Goal: Task Accomplishment & Management: Use online tool/utility

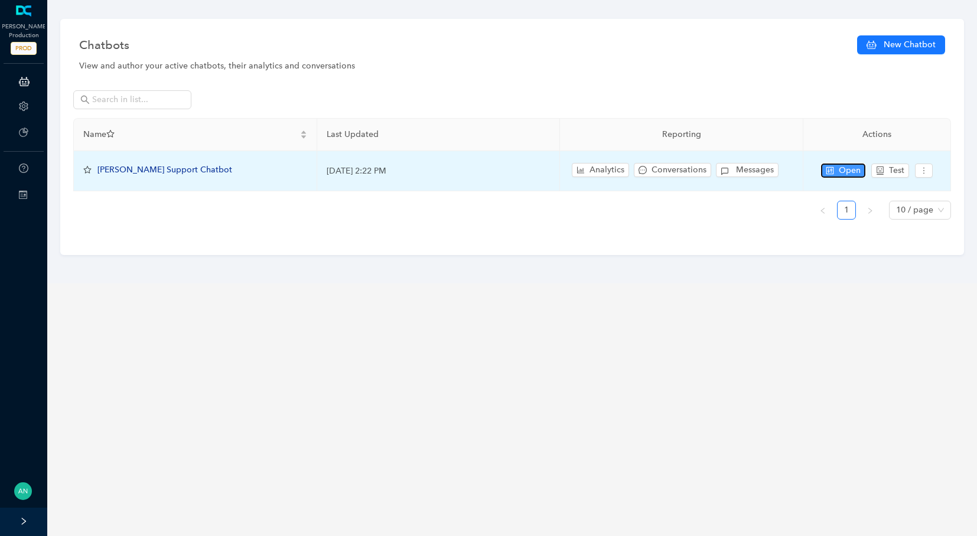
click at [839, 169] on span "Open" at bounding box center [850, 170] width 22 height 13
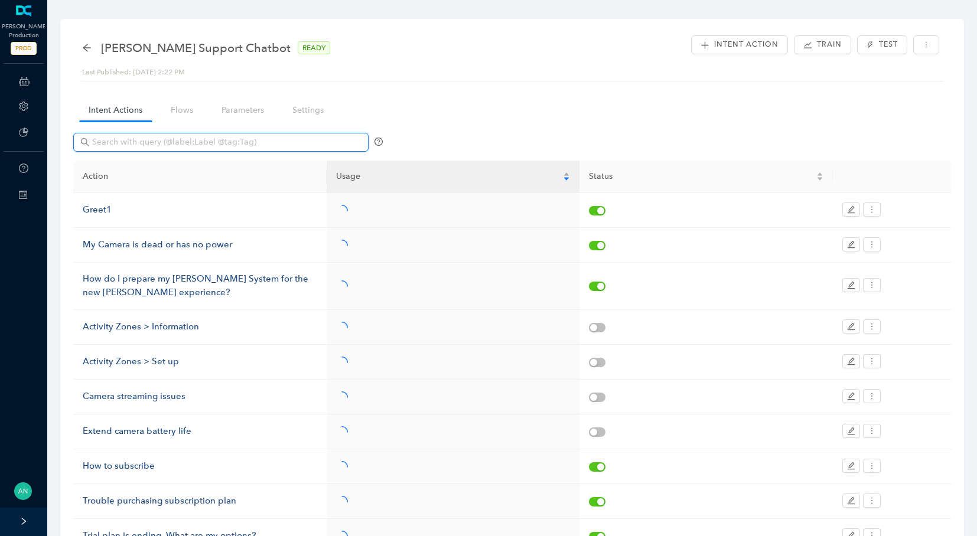
click at [136, 143] on input "text" at bounding box center [222, 142] width 260 height 13
paste input "Autonomous Agent"
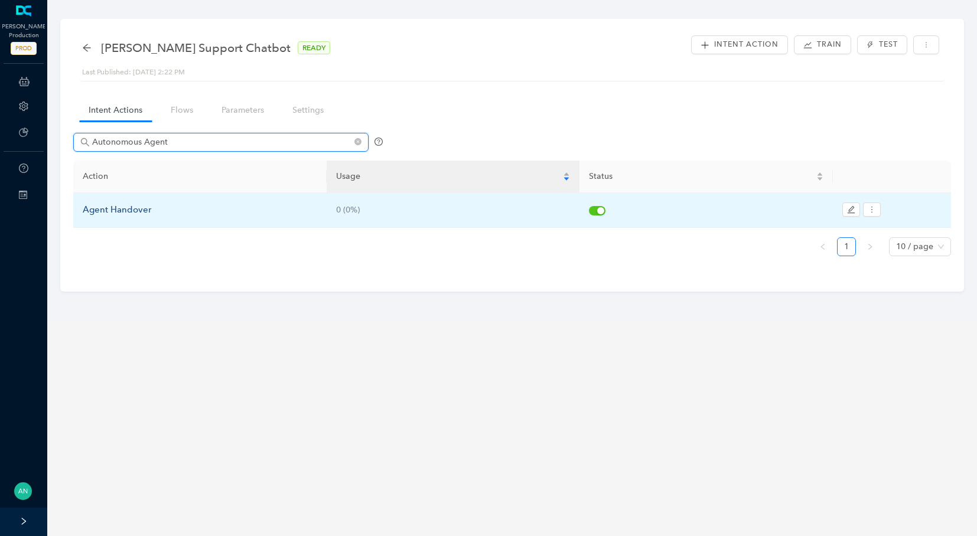
type input "Autonomous Agent"
click at [148, 204] on div "Agent Handover" at bounding box center [200, 210] width 234 height 14
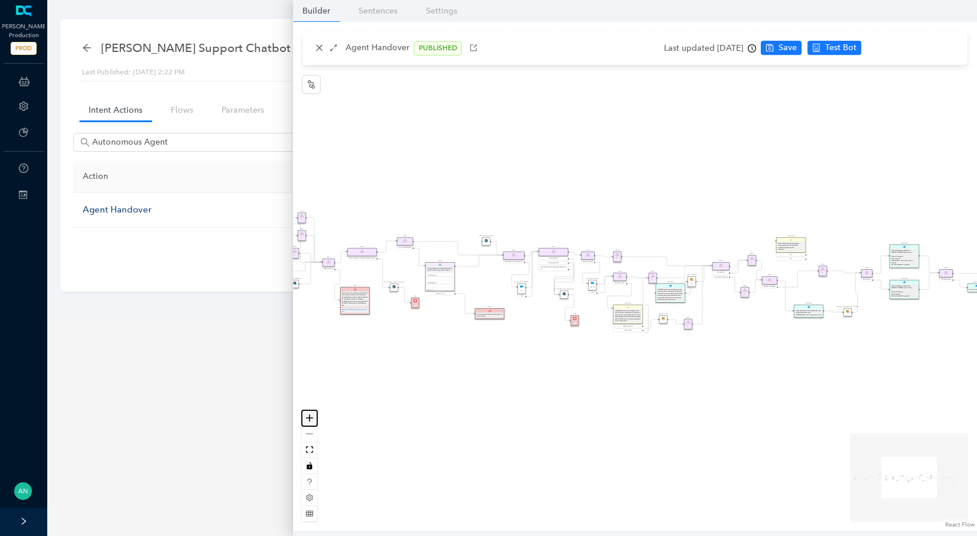
click at [308, 420] on icon "zoom in" at bounding box center [309, 418] width 7 height 7
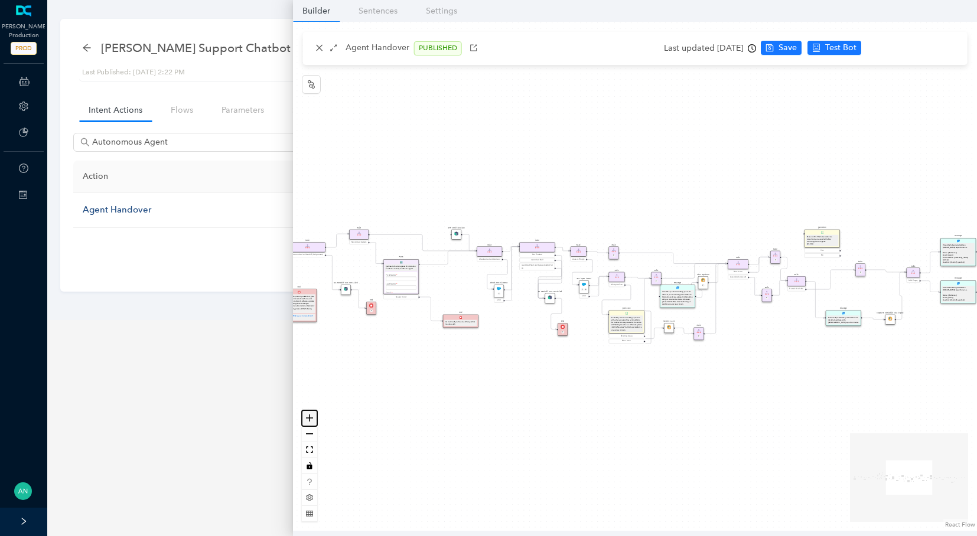
click at [308, 420] on icon "zoom in" at bounding box center [309, 418] width 7 height 7
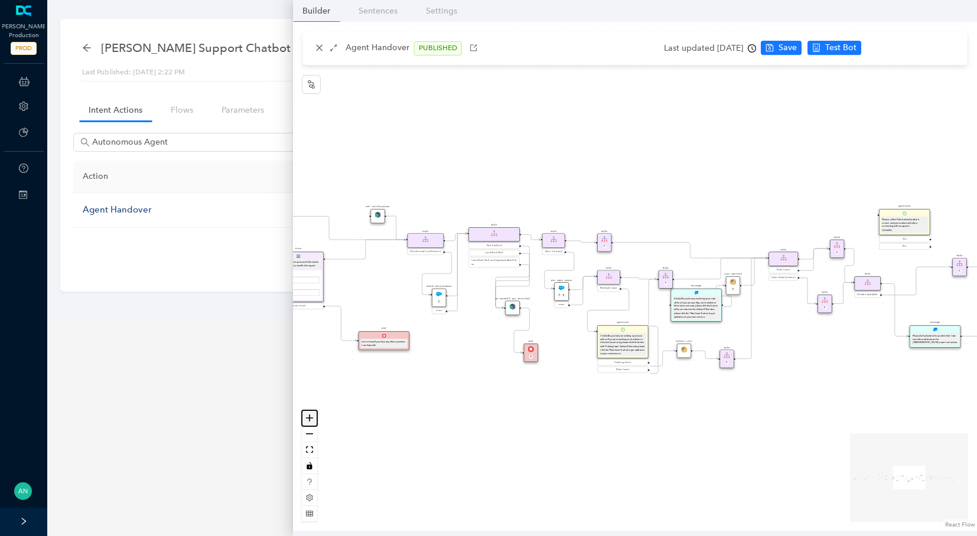
click at [308, 420] on icon "zoom in" at bounding box center [309, 418] width 7 height 7
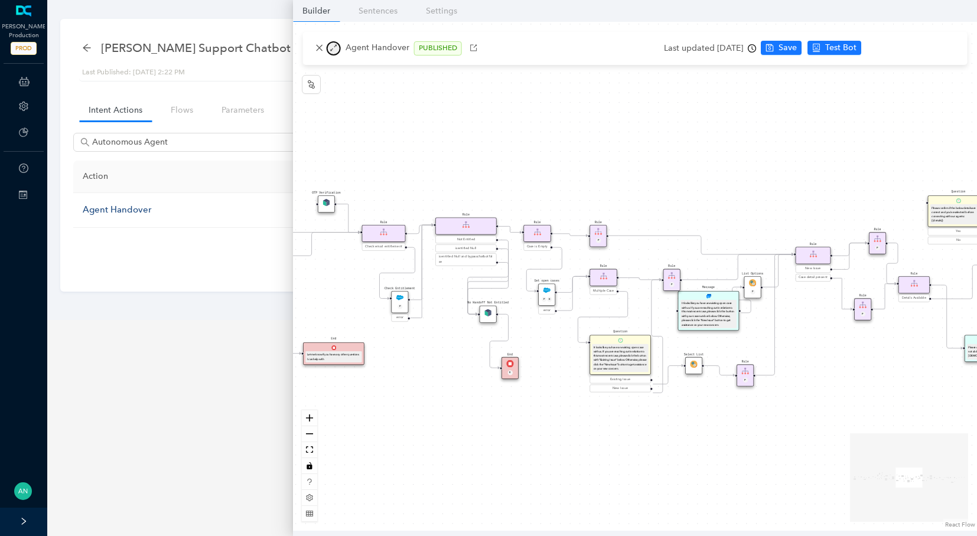
click at [330, 51] on icon "arrows-alt" at bounding box center [334, 48] width 8 height 8
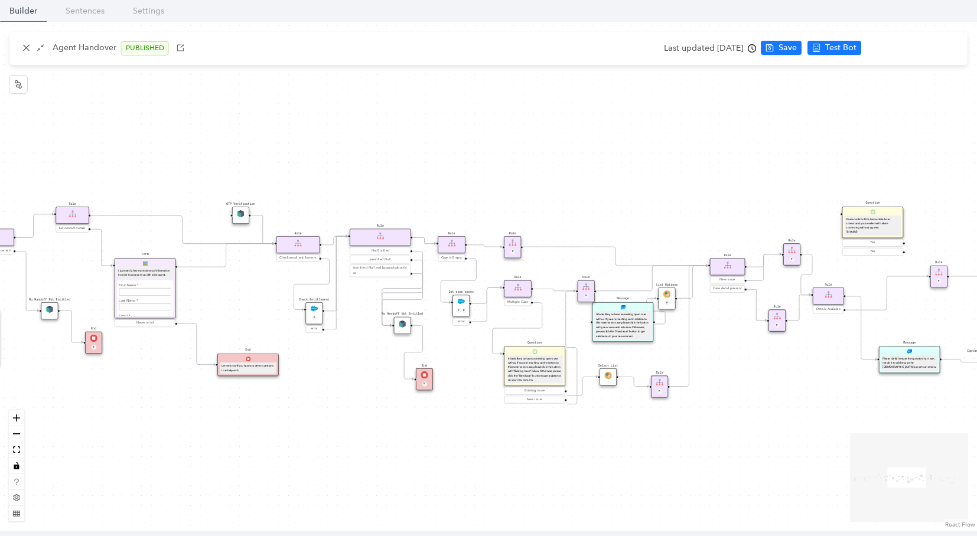
drag, startPoint x: 301, startPoint y: 454, endPoint x: 508, endPoint y: 465, distance: 207.6
click at [508, 465] on div "Rule Missing Support Tier origin presales Rule P Rule Case is Empty Rule P Sele…" at bounding box center [488, 276] width 977 height 509
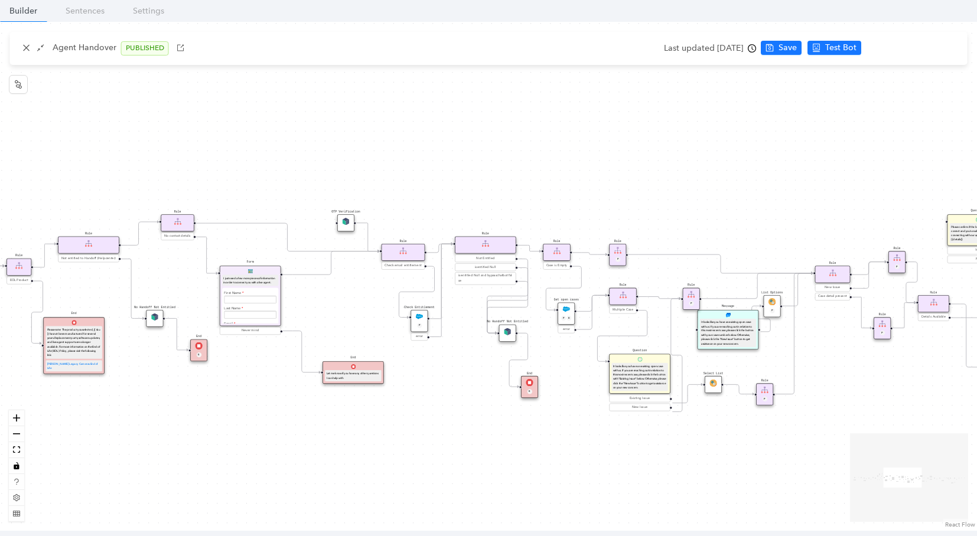
drag, startPoint x: 507, startPoint y: 461, endPoint x: 638, endPoint y: 469, distance: 130.8
click at [638, 469] on div "Rule Missing Support Tier origin presales Rule P Rule Case is Empty Rule P Sele…" at bounding box center [488, 276] width 977 height 509
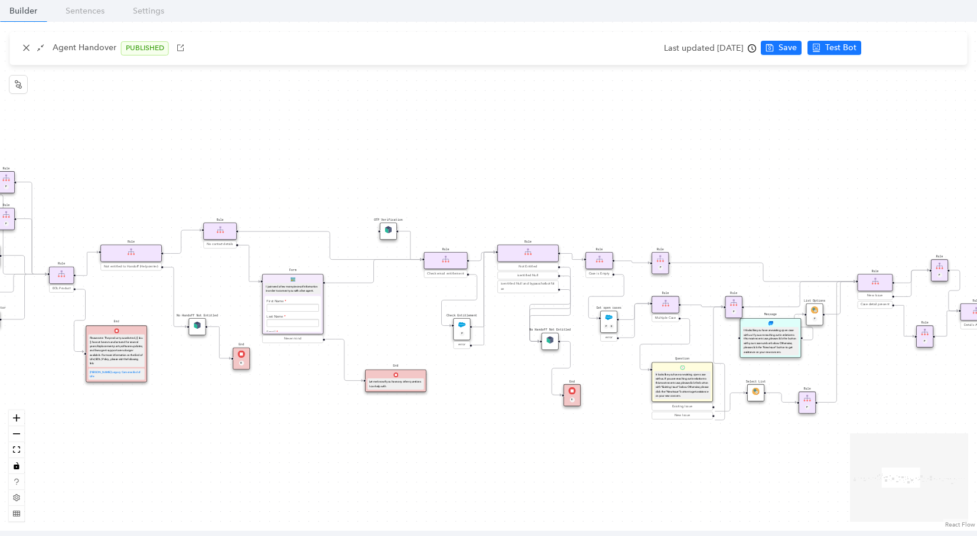
drag, startPoint x: 334, startPoint y: 465, endPoint x: 366, endPoint y: 471, distance: 31.7
click at [366, 471] on div "Rule Missing Support Tier origin presales Rule P Rule Case is Empty Rule P Sele…" at bounding box center [488, 276] width 977 height 509
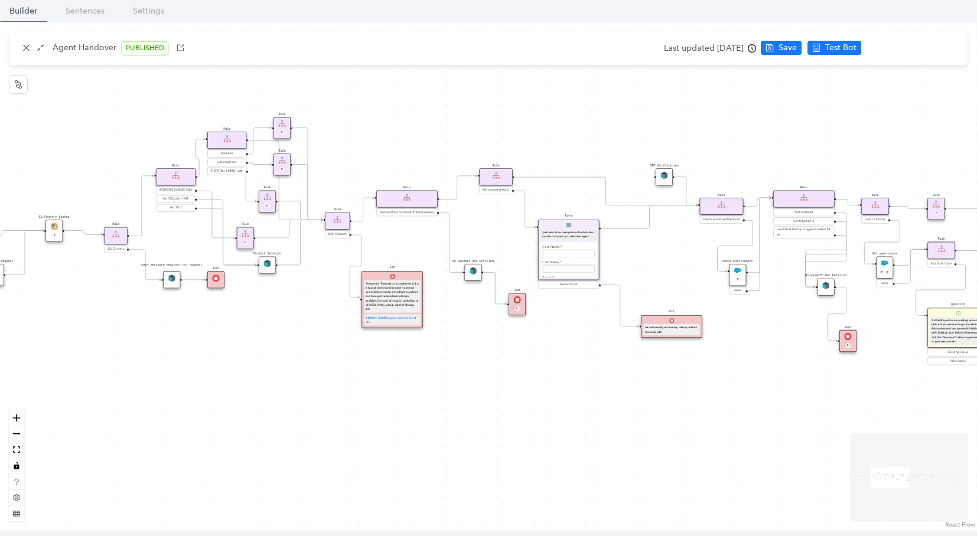
drag, startPoint x: 185, startPoint y: 495, endPoint x: 441, endPoint y: 439, distance: 262.4
click at [441, 439] on div "Rule Missing Support Tier origin presales Rule P Rule Case is Empty Rule P Sele…" at bounding box center [488, 276] width 977 height 509
drag, startPoint x: 99, startPoint y: 423, endPoint x: 254, endPoint y: 420, distance: 154.7
click at [250, 420] on div "Rule Missing Support Tier origin presales Rule P Rule Case is Empty Rule P Sele…" at bounding box center [488, 276] width 977 height 509
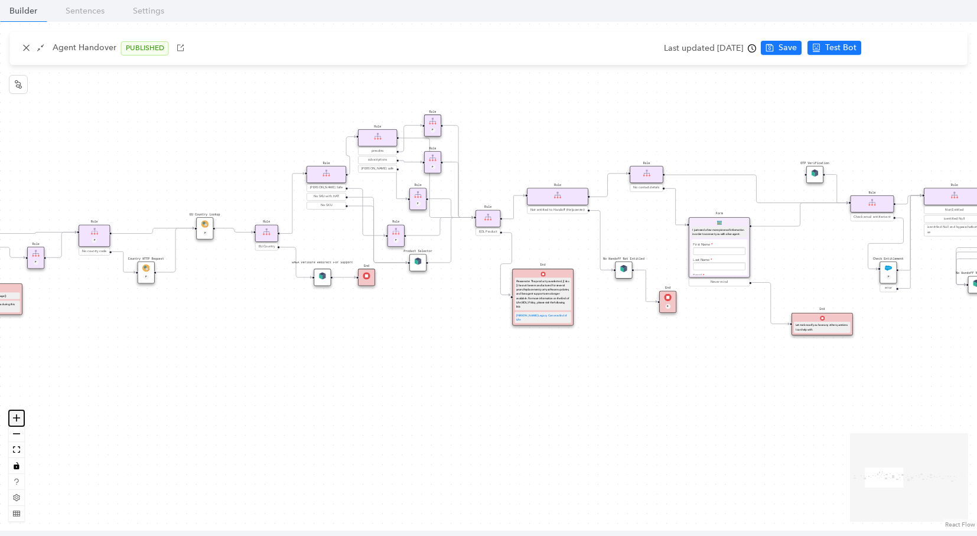
click at [14, 420] on icon "zoom in" at bounding box center [16, 418] width 7 height 7
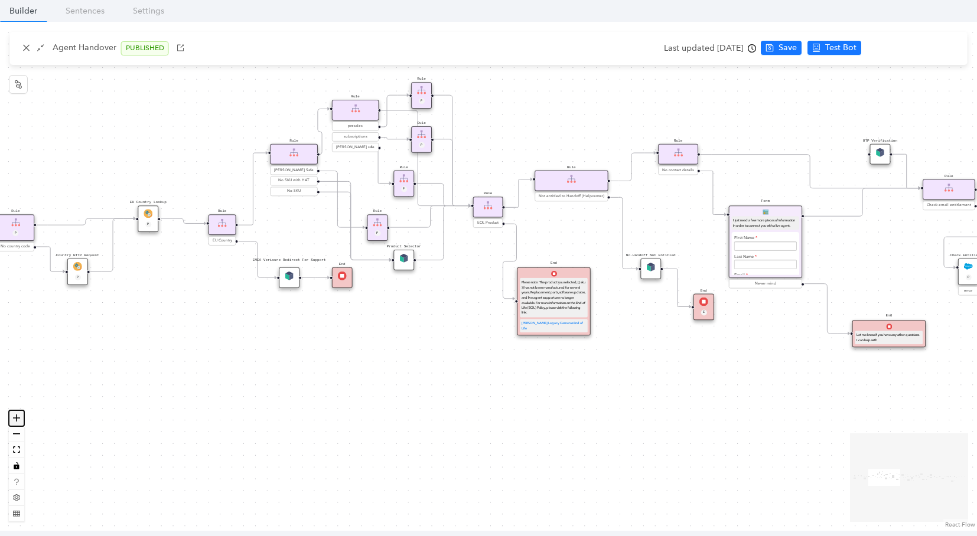
click at [14, 420] on icon "zoom in" at bounding box center [16, 418] width 7 height 7
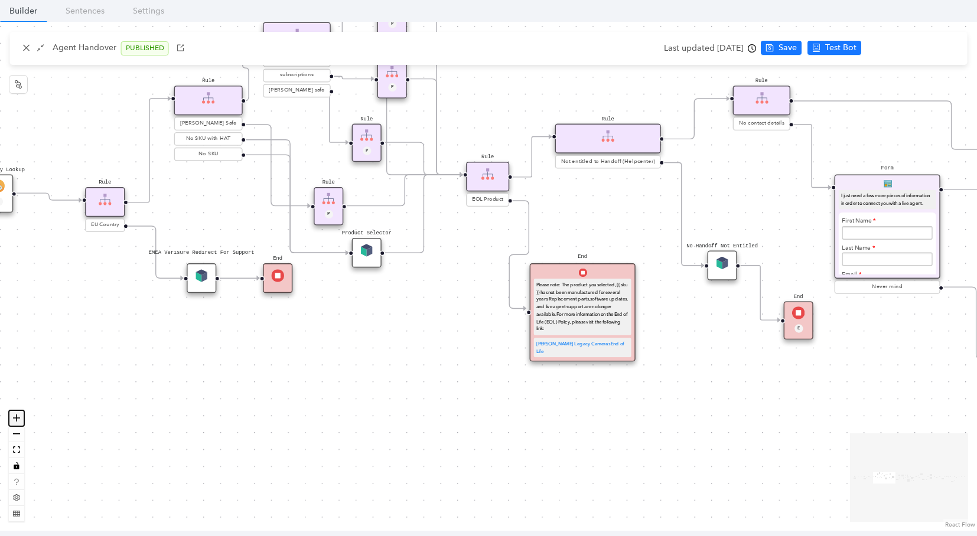
click at [14, 420] on icon "zoom in" at bounding box center [16, 418] width 7 height 7
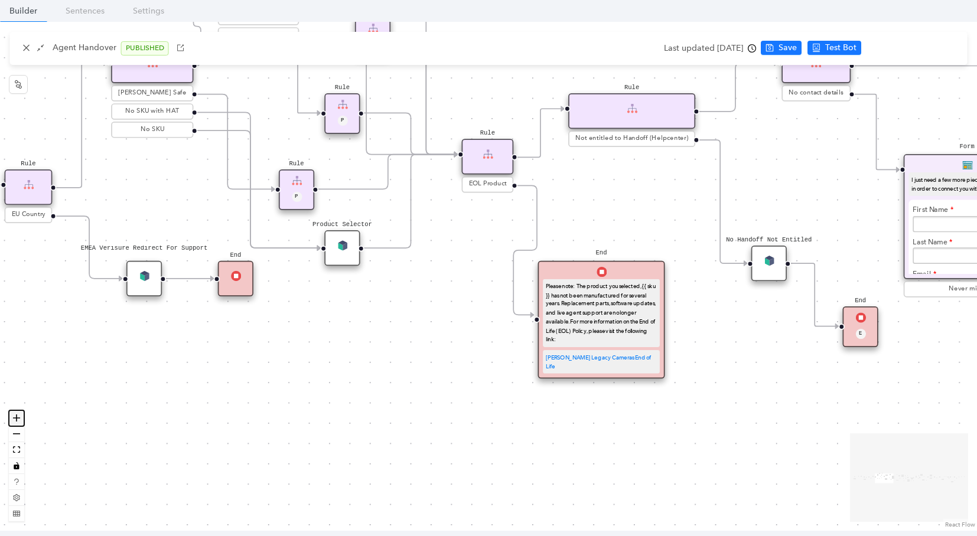
click at [14, 420] on icon "zoom in" at bounding box center [16, 418] width 7 height 7
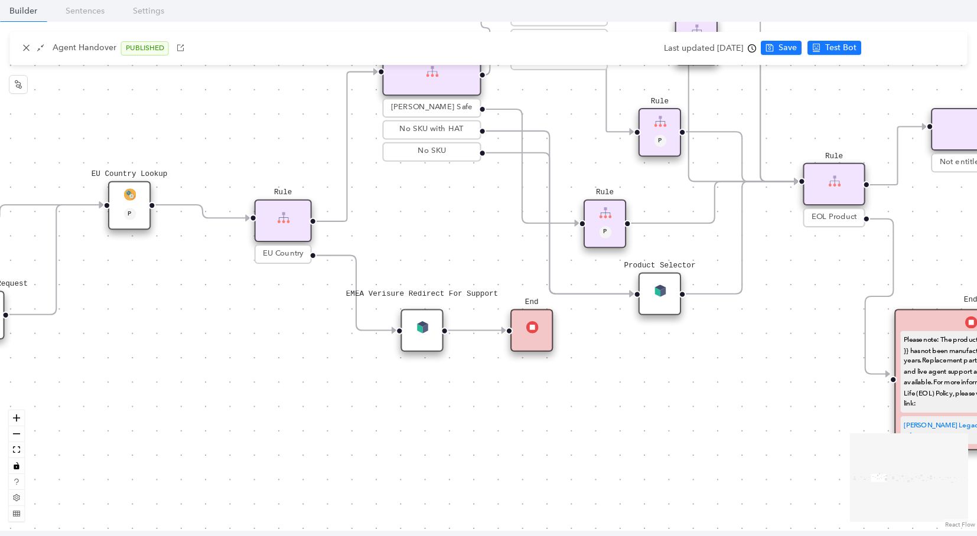
drag, startPoint x: 44, startPoint y: 420, endPoint x: 422, endPoint y: 474, distance: 381.2
click at [422, 474] on div "Rule Missing Support Tier origin presales Rule P Rule Case is Empty Rule P Sele…" at bounding box center [488, 276] width 977 height 509
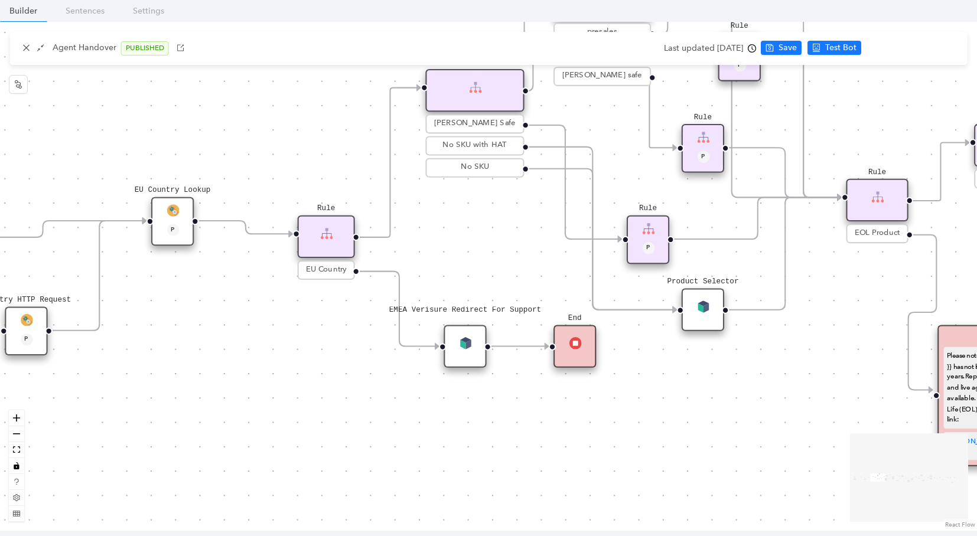
drag, startPoint x: 296, startPoint y: 356, endPoint x: 508, endPoint y: 459, distance: 235.8
click at [508, 459] on div "Rule Missing Support Tier origin presales Rule P Rule Case is Empty Rule P Sele…" at bounding box center [488, 276] width 977 height 509
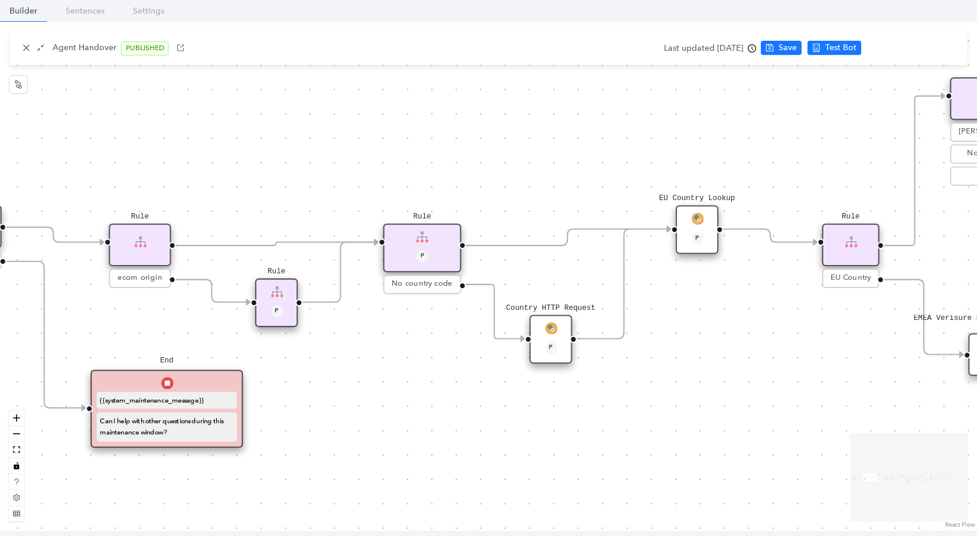
drag, startPoint x: 383, startPoint y: 439, endPoint x: 706, endPoint y: 367, distance: 331.0
click at [706, 366] on div "Rule Missing Support Tier origin presales Rule P Rule Case is Empty Rule P Sele…" at bounding box center [488, 276] width 977 height 509
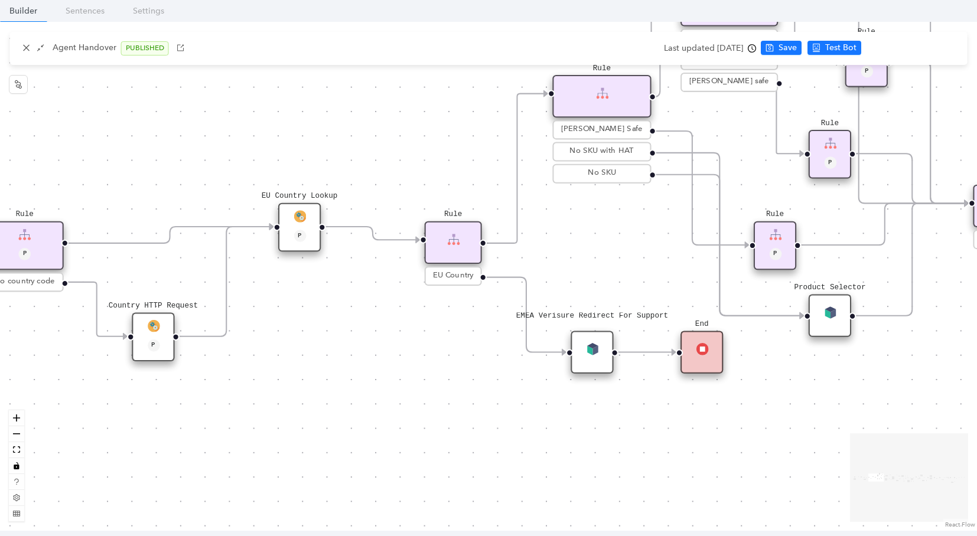
drag, startPoint x: 814, startPoint y: 367, endPoint x: 330, endPoint y: 355, distance: 484.9
click at [330, 355] on div "Rule Missing Support Tier origin presales Rule P Rule Case is Empty Rule P Sele…" at bounding box center [488, 276] width 977 height 509
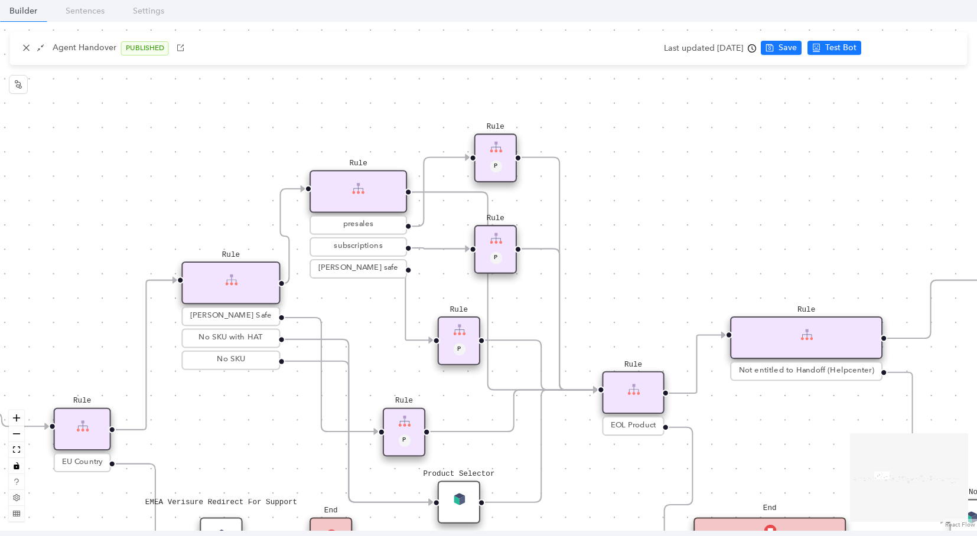
drag, startPoint x: 675, startPoint y: 173, endPoint x: 439, endPoint y: 353, distance: 296.6
click at [393, 360] on div "Rule Missing Support Tier origin presales Rule P Rule Case is Empty Rule P Sele…" at bounding box center [488, 276] width 977 height 509
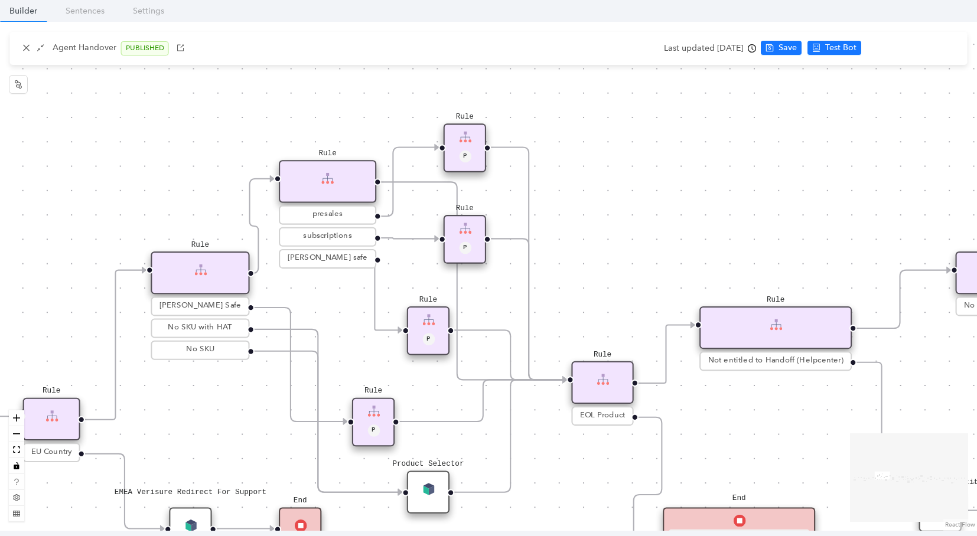
drag, startPoint x: 775, startPoint y: 199, endPoint x: 573, endPoint y: 167, distance: 204.0
click at [573, 167] on div "Rule Missing Support Tier origin presales Rule P Rule Case is Empty Rule P Sele…" at bounding box center [488, 276] width 977 height 509
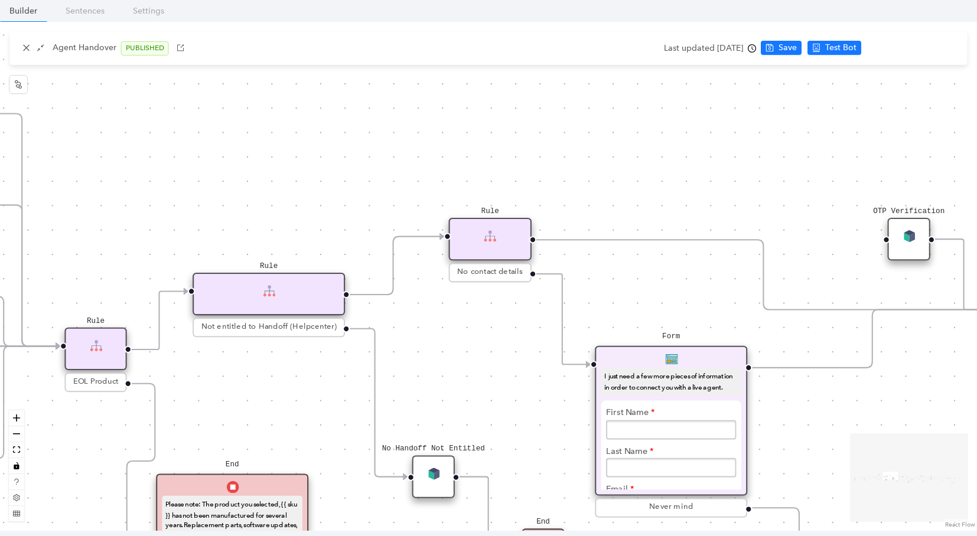
drag, startPoint x: 767, startPoint y: 171, endPoint x: 469, endPoint y: 169, distance: 297.6
click at [471, 165] on div "Rule Missing Support Tier origin presales Rule P Rule Case is Empty Rule P Sele…" at bounding box center [488, 276] width 977 height 509
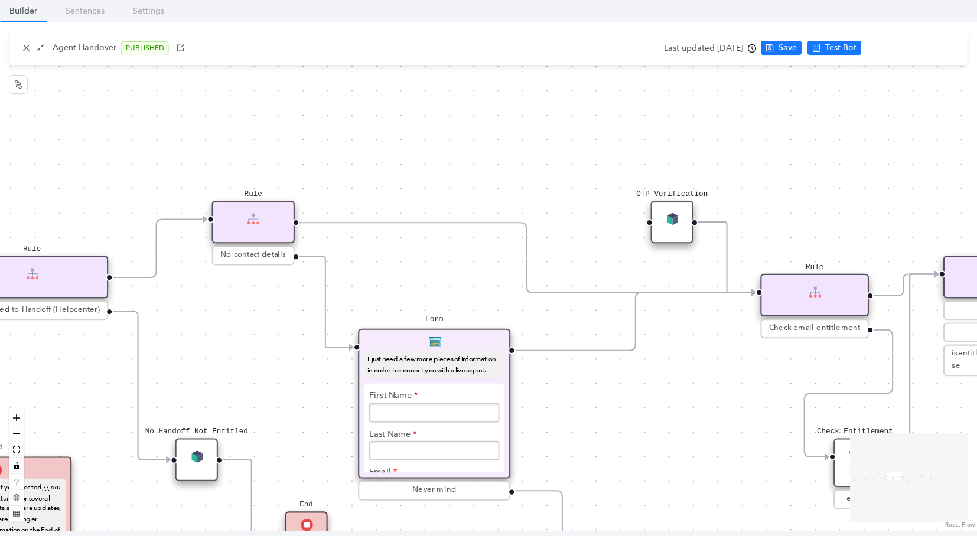
drag, startPoint x: 556, startPoint y: 279, endPoint x: 373, endPoint y: 262, distance: 183.9
click at [373, 262] on div "Rule Missing Support Tier origin presales Rule P Rule Case is Empty Rule P Sele…" at bounding box center [488, 276] width 977 height 509
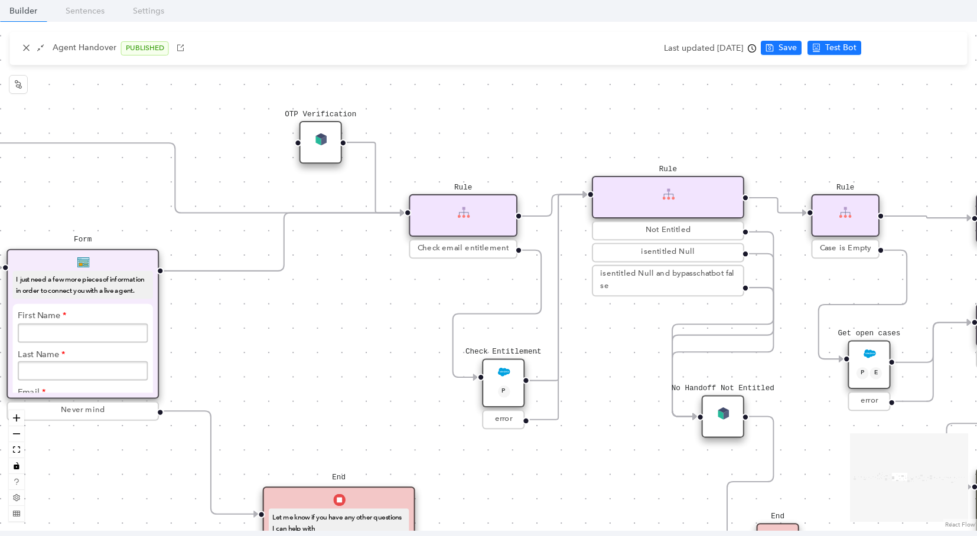
drag, startPoint x: 665, startPoint y: 406, endPoint x: 325, endPoint y: 329, distance: 348.7
click at [325, 329] on div "Rule Missing Support Tier origin presales Rule P Rule Case is Empty Rule P Sele…" at bounding box center [488, 276] width 977 height 509
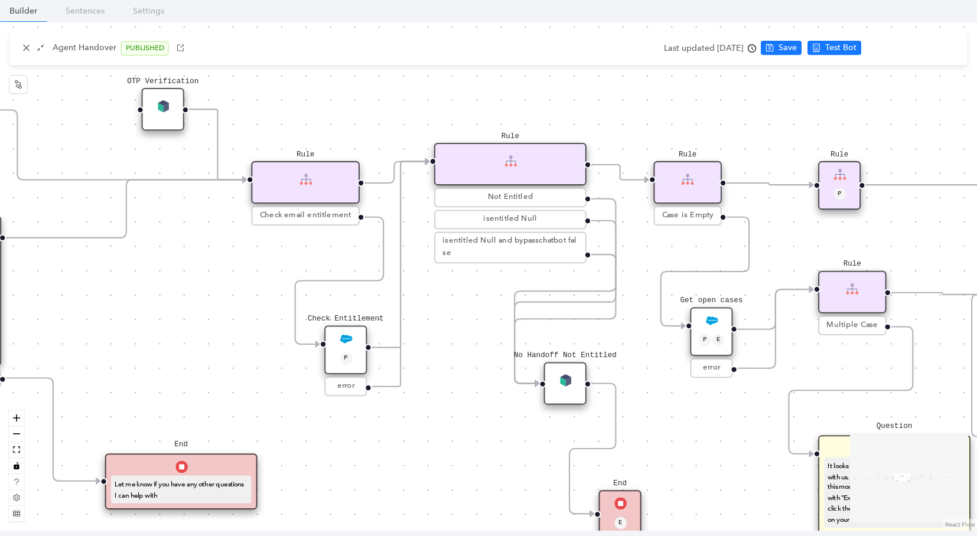
drag, startPoint x: 383, startPoint y: 360, endPoint x: 225, endPoint y: 327, distance: 161.1
click at [225, 327] on div "Rule Missing Support Tier origin presales Rule P Rule Case is Empty Rule P Sele…" at bounding box center [488, 276] width 977 height 509
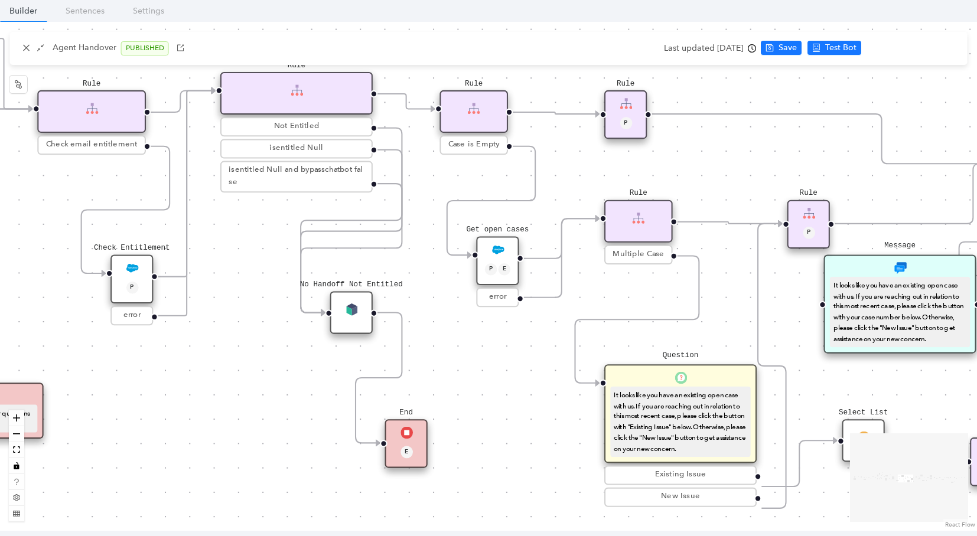
drag, startPoint x: 150, startPoint y: 339, endPoint x: 60, endPoint y: 324, distance: 91.6
click at [62, 324] on div "Rule Missing Support Tier origin presales Rule P Rule Case is Empty Rule P Sele…" at bounding box center [488, 276] width 977 height 509
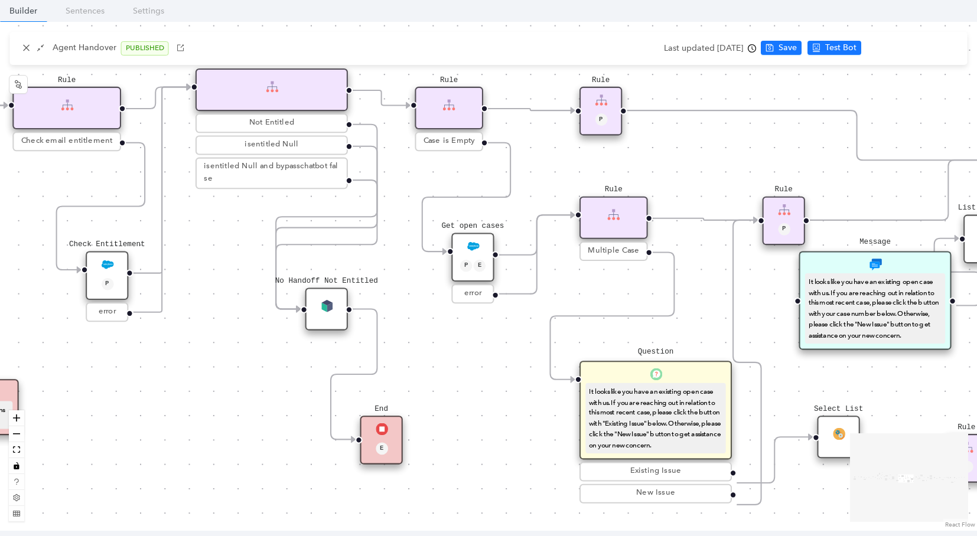
drag, startPoint x: 302, startPoint y: 335, endPoint x: 93, endPoint y: 322, distance: 209.4
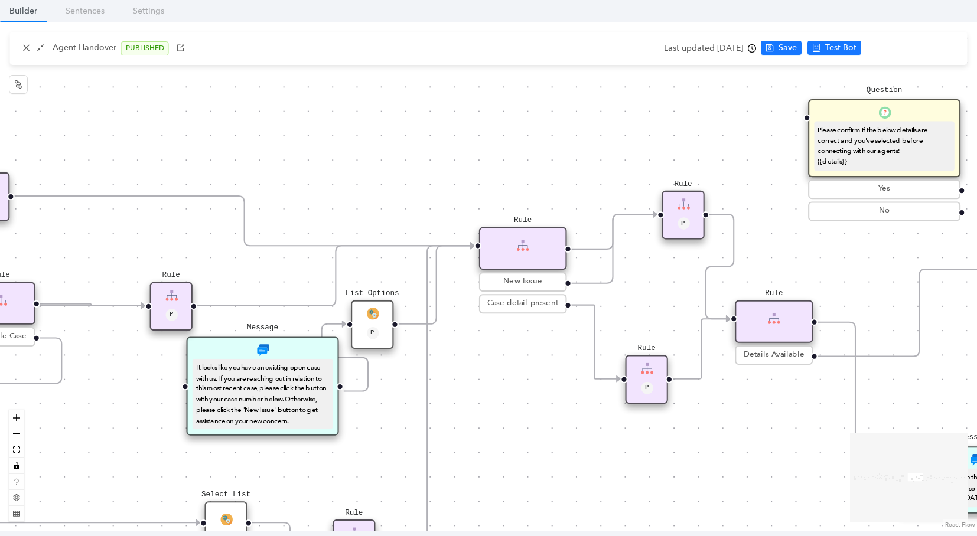
drag, startPoint x: 601, startPoint y: 367, endPoint x: -12, endPoint y: 452, distance: 618.2
click at [0, 452] on html "[PERSON_NAME] Production PROD ChatBots & Ticket Automations Account Plans Help …" at bounding box center [488, 268] width 977 height 536
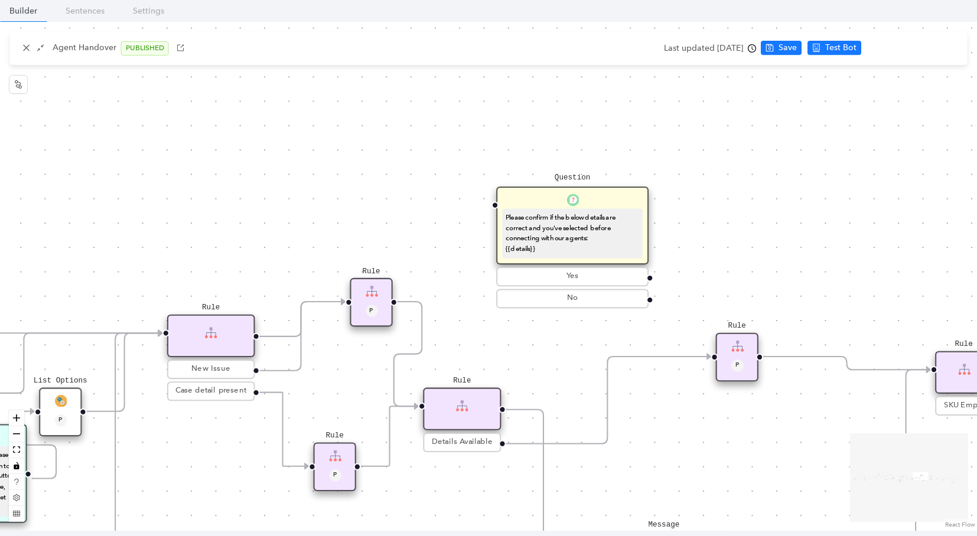
drag, startPoint x: 422, startPoint y: 178, endPoint x: 61, endPoint y: 246, distance: 366.7
click at [71, 255] on div "Rule Missing Support Tier origin presales Rule P Rule Case is Empty Rule P Sele…" at bounding box center [488, 276] width 977 height 509
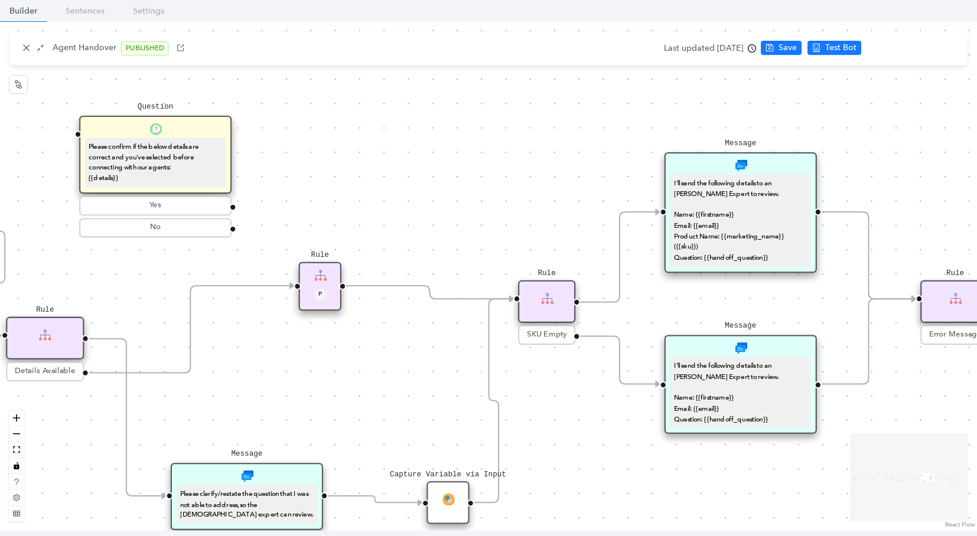
drag, startPoint x: 586, startPoint y: 229, endPoint x: 358, endPoint y: 201, distance: 229.0
click at [359, 201] on div "Rule Missing Support Tier origin presales Rule P Rule Case is Empty Rule P Sele…" at bounding box center [488, 276] width 977 height 509
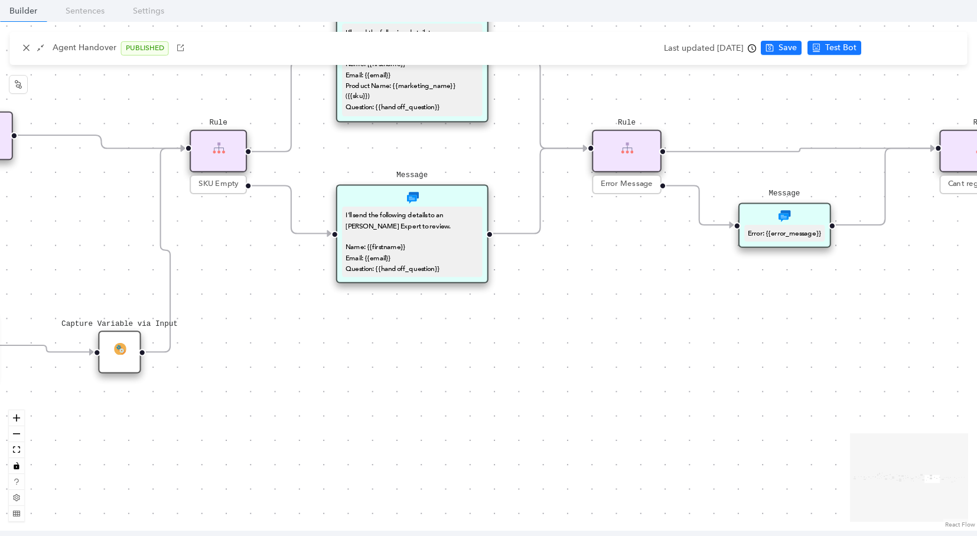
drag, startPoint x: 578, startPoint y: 405, endPoint x: 276, endPoint y: 252, distance: 337.8
click at [278, 250] on div "Rule Missing Support Tier origin presales Rule P Rule Case is Empty Rule P Sele…" at bounding box center [488, 276] width 977 height 509
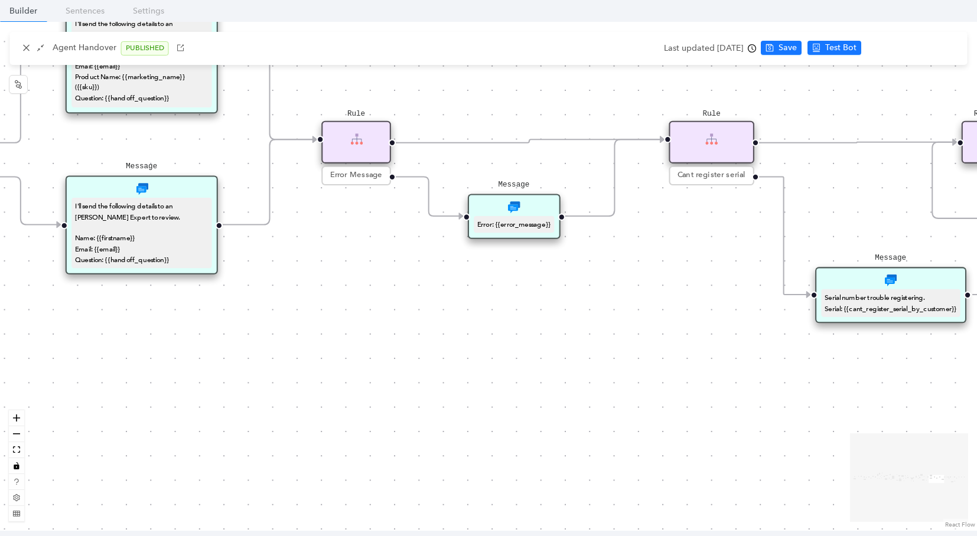
drag, startPoint x: 505, startPoint y: 352, endPoint x: -12, endPoint y: 373, distance: 517.7
click at [0, 373] on html "[PERSON_NAME] Production PROD ChatBots & Ticket Automations Account Plans Help …" at bounding box center [488, 268] width 977 height 536
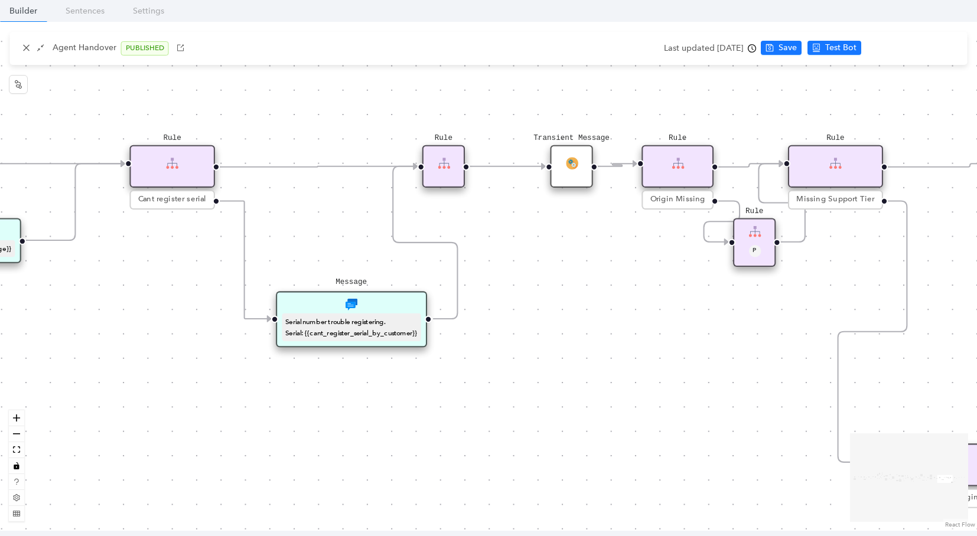
drag, startPoint x: 500, startPoint y: 239, endPoint x: -12, endPoint y: 325, distance: 519.2
click at [0, 325] on html "[PERSON_NAME] Production PROD ChatBots & Ticket Automations Account Plans Help …" at bounding box center [488, 268] width 977 height 536
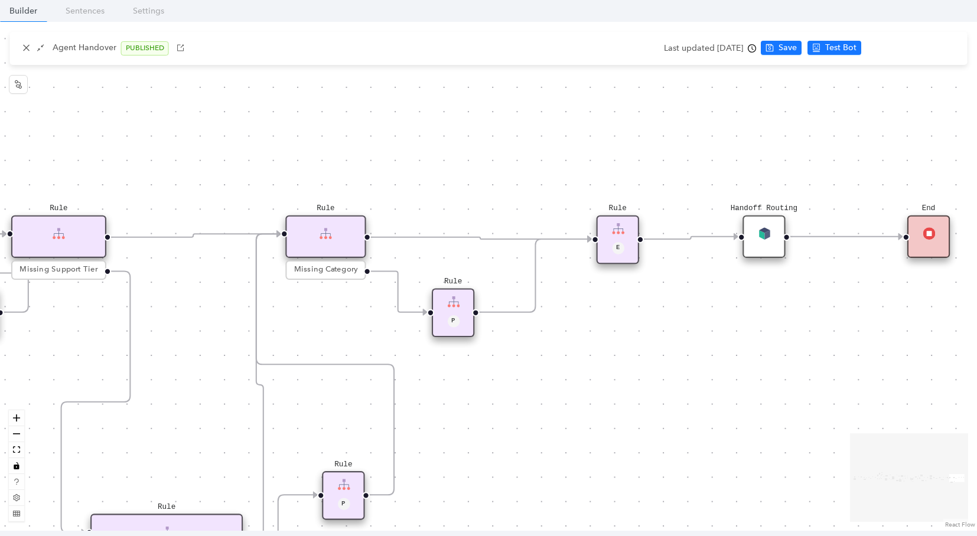
drag, startPoint x: 358, startPoint y: 401, endPoint x: -12, endPoint y: 402, distance: 370.3
click at [0, 402] on html "[PERSON_NAME] Production PROD ChatBots & Ticket Automations Account Plans Help …" at bounding box center [488, 268] width 977 height 536
